Goal: Navigation & Orientation: Find specific page/section

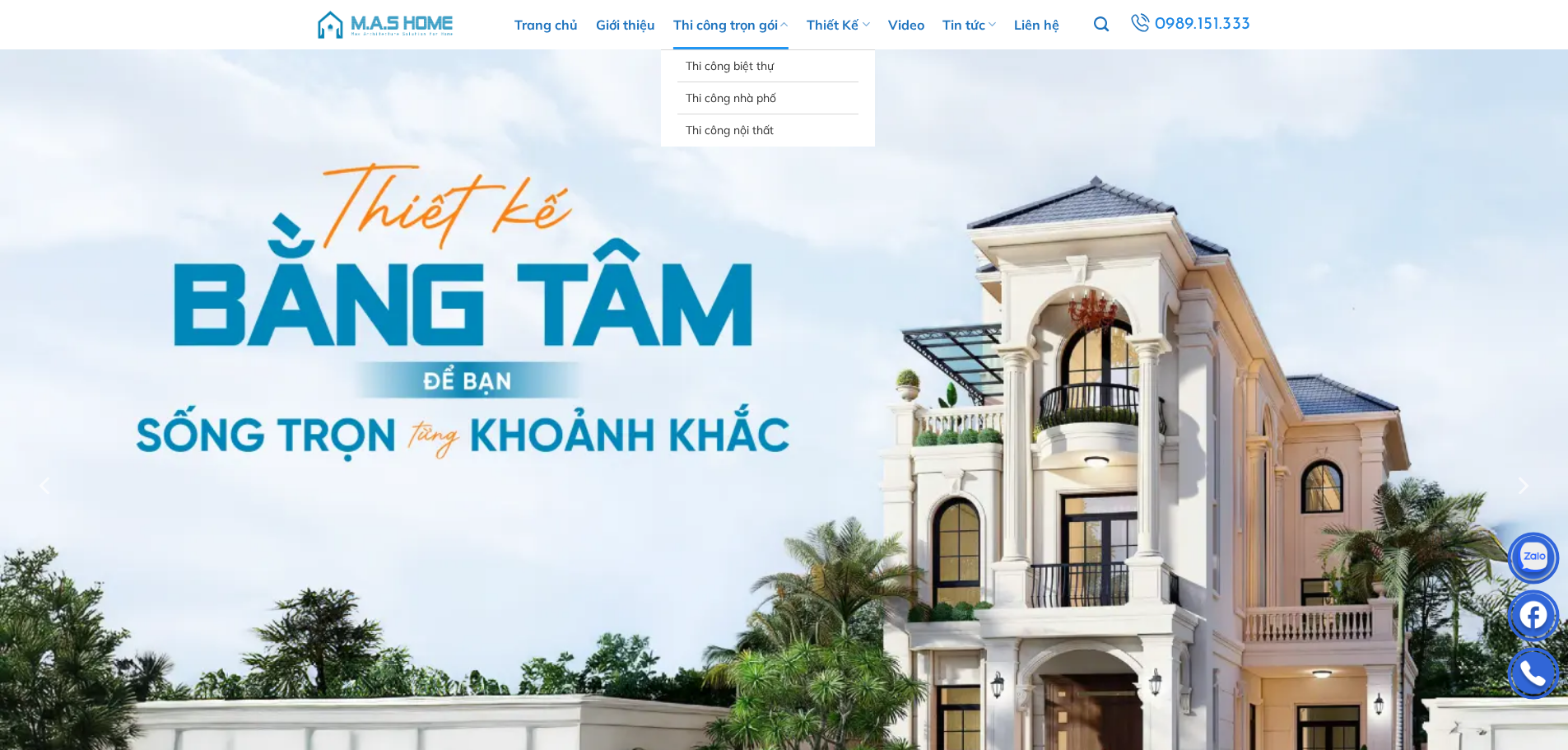
drag, startPoint x: 555, startPoint y: 16, endPoint x: 740, endPoint y: 26, distance: 185.3
click at [740, 26] on link "Thi công trọn gói" at bounding box center [730, 25] width 115 height 49
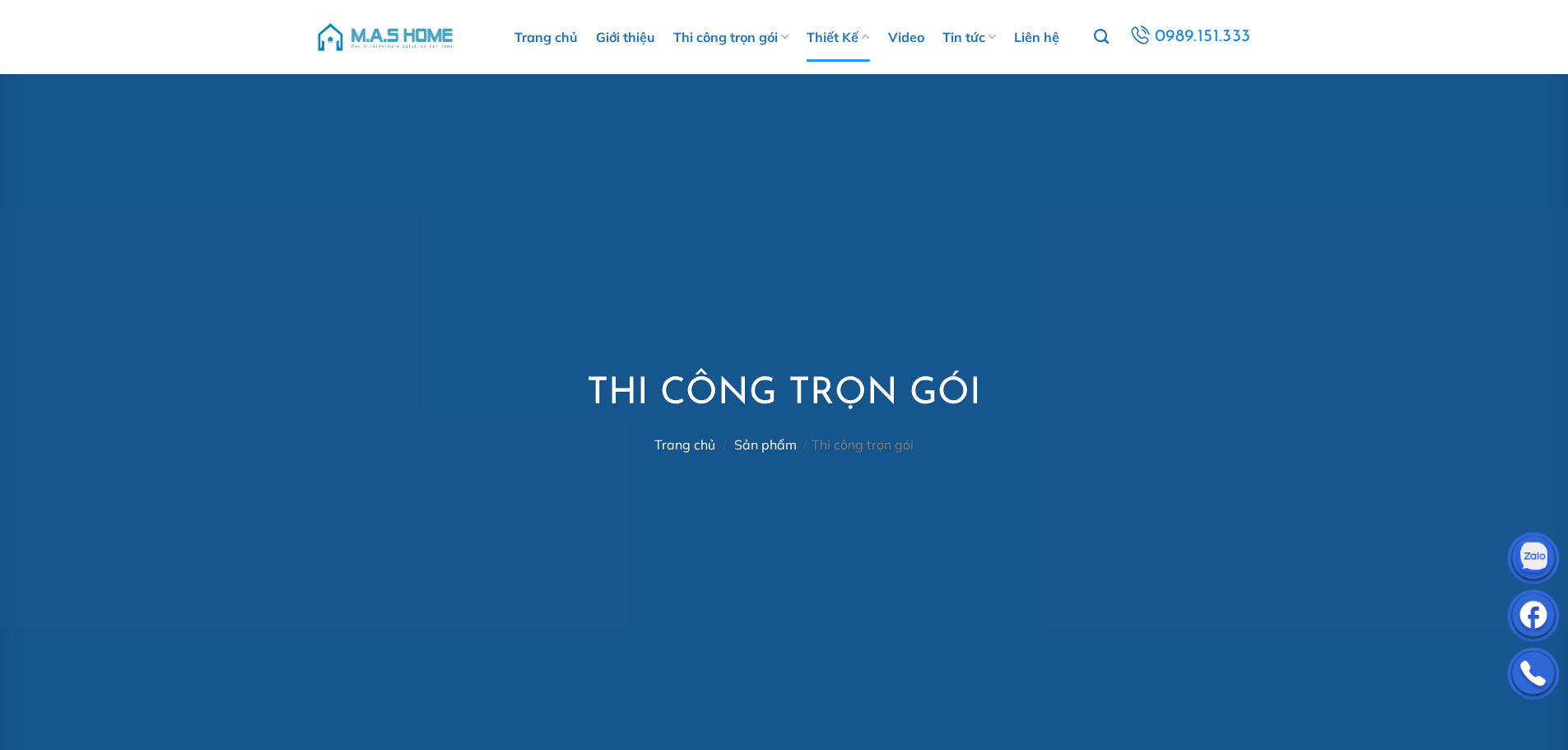
click at [847, 36] on link "Thiết Kế" at bounding box center [838, 37] width 63 height 49
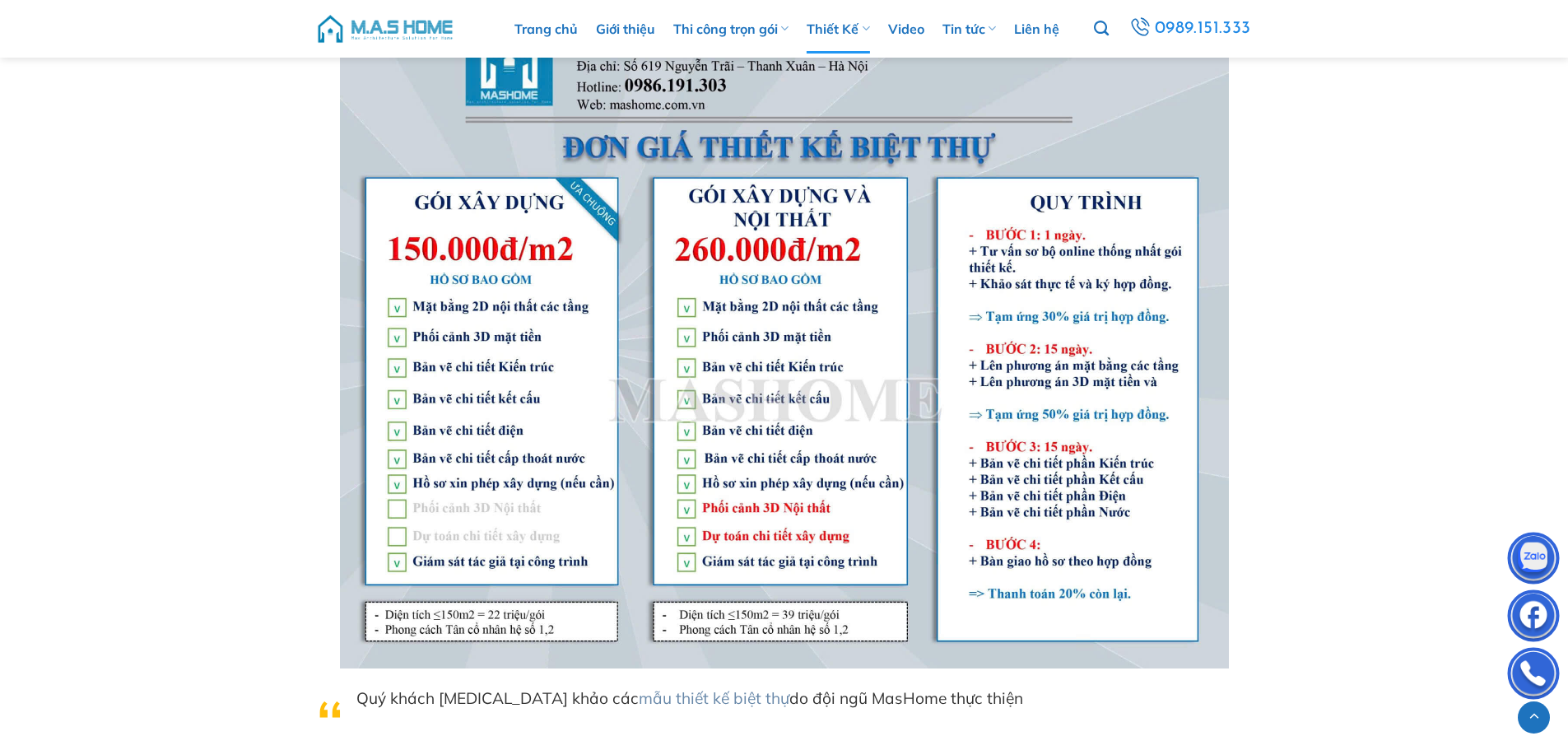
scroll to position [6610, 0]
